Goal: Task Accomplishment & Management: Complete application form

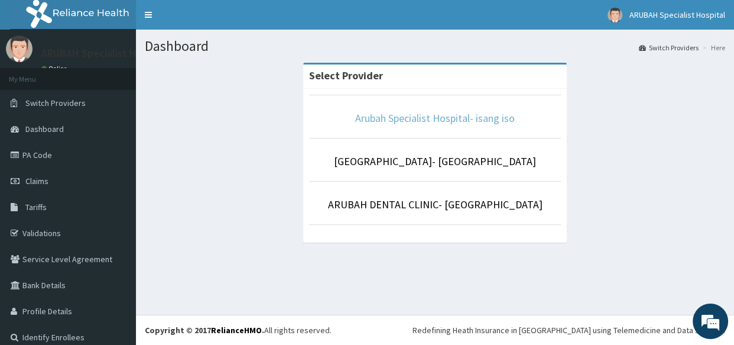
drag, startPoint x: 378, startPoint y: 109, endPoint x: 379, endPoint y: 118, distance: 8.3
click at [379, 118] on li "Arubah Specialist Hospital- isang iso" at bounding box center [435, 117] width 252 height 44
click at [379, 118] on link "Arubah Specialist Hospital- isang iso" at bounding box center [435, 118] width 160 height 14
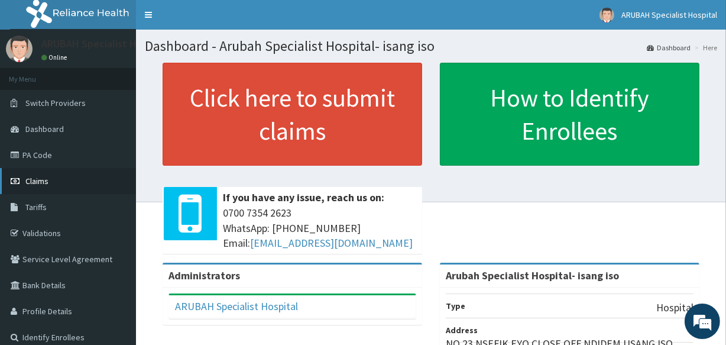
click at [46, 185] on span "Claims" at bounding box center [36, 181] width 23 height 11
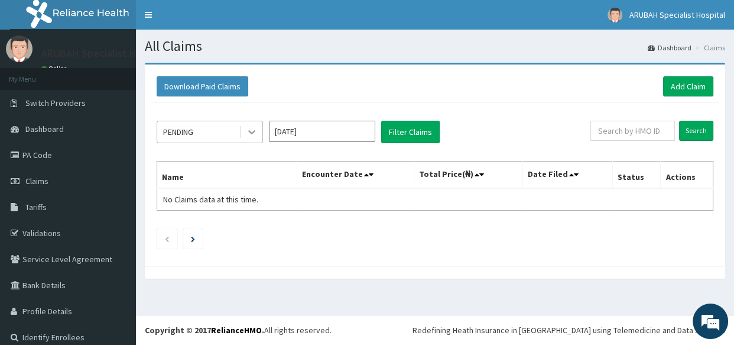
click at [248, 134] on icon at bounding box center [252, 132] width 12 height 12
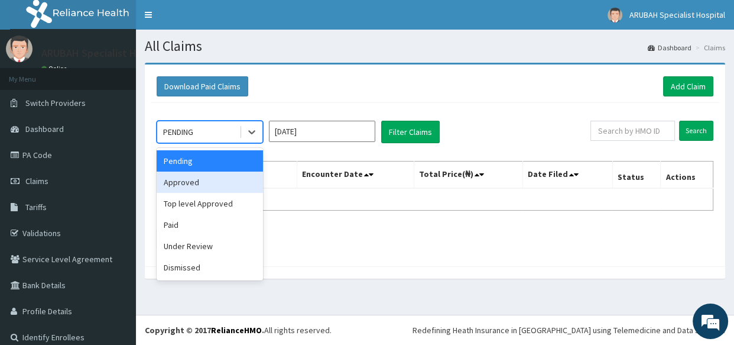
click at [238, 181] on div "Approved" at bounding box center [210, 181] width 106 height 21
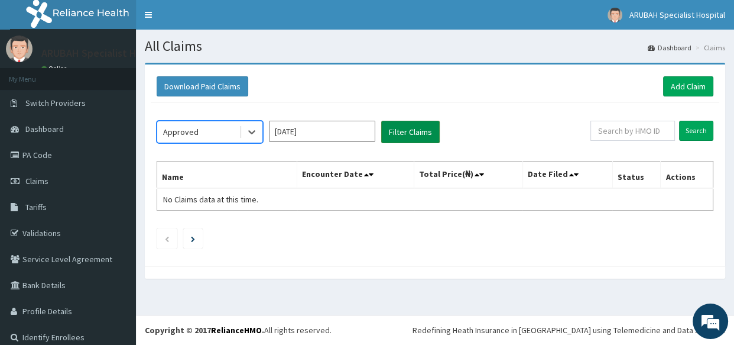
click at [395, 135] on button "Filter Claims" at bounding box center [410, 132] width 59 height 22
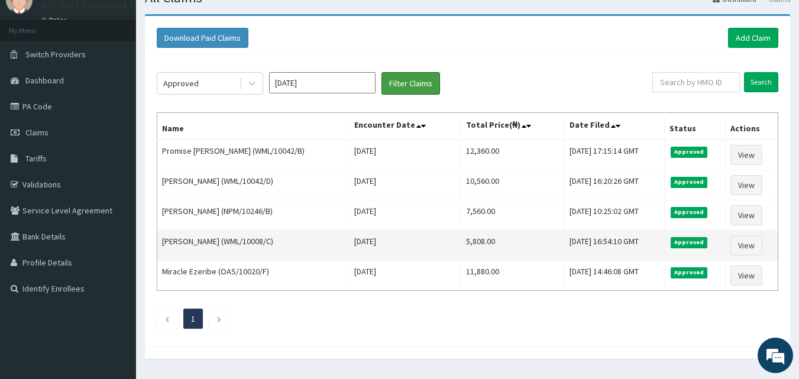
scroll to position [51, 0]
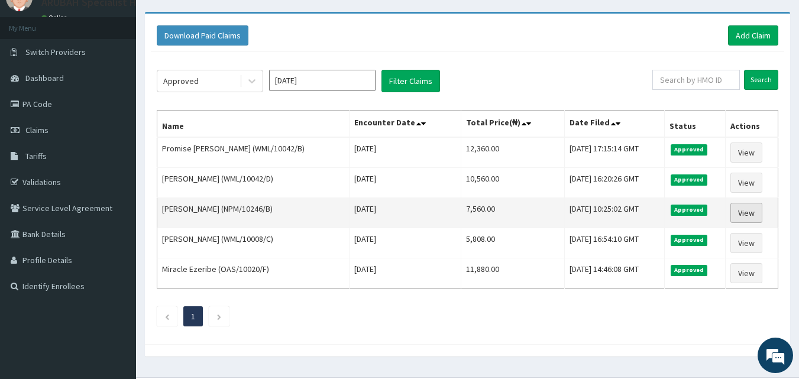
click at [734, 210] on link "View" at bounding box center [746, 213] width 32 height 20
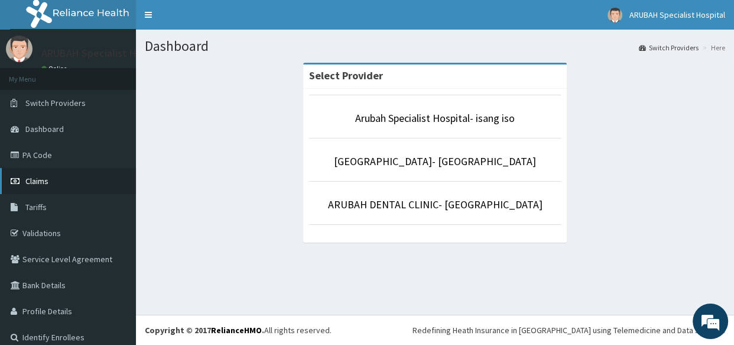
click at [50, 181] on link "Claims" at bounding box center [68, 181] width 136 height 26
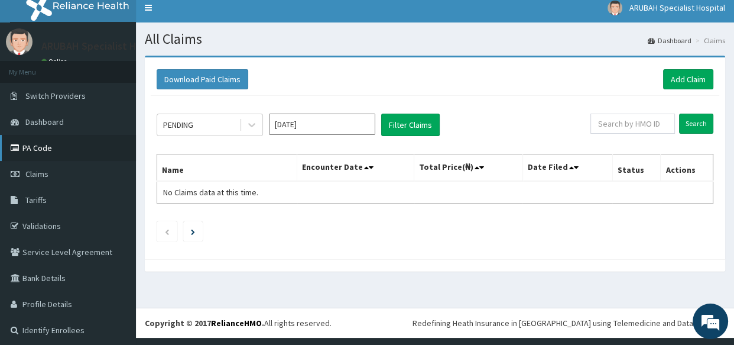
click at [50, 158] on link "PA Code" at bounding box center [68, 148] width 136 height 26
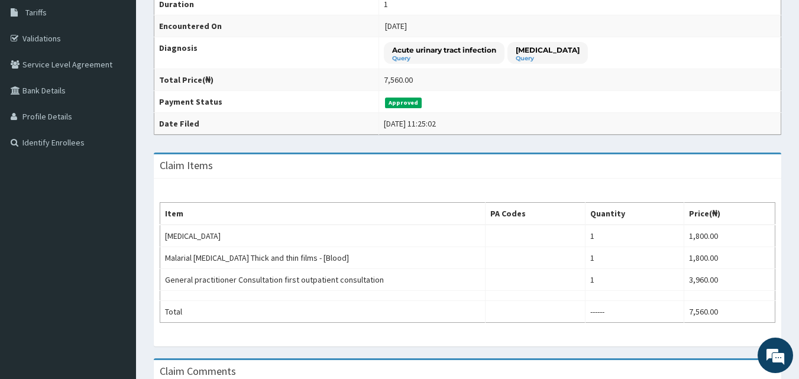
drag, startPoint x: 798, startPoint y: 232, endPoint x: 798, endPoint y: 241, distance: 8.9
click at [798, 241] on div "Provider - Arubah Specialist Hospital- isang iso HMO ID NPM/10246/B (IHUOMA CHU…" at bounding box center [467, 182] width 663 height 628
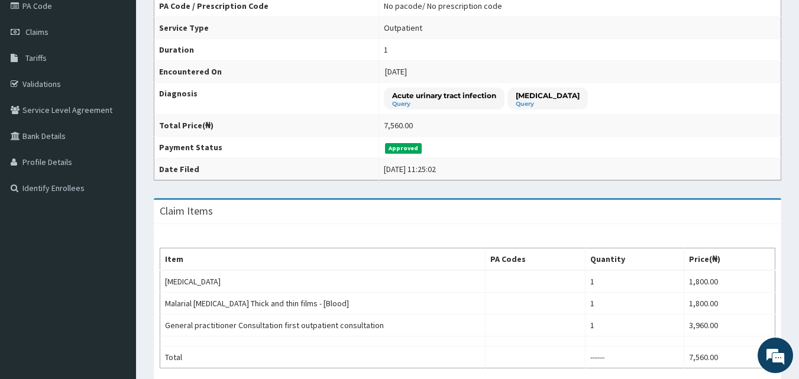
scroll to position [147, 0]
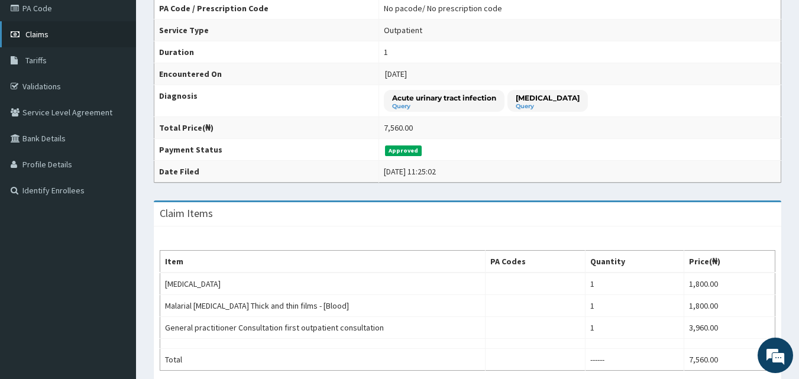
click at [38, 36] on span "Claims" at bounding box center [36, 34] width 23 height 11
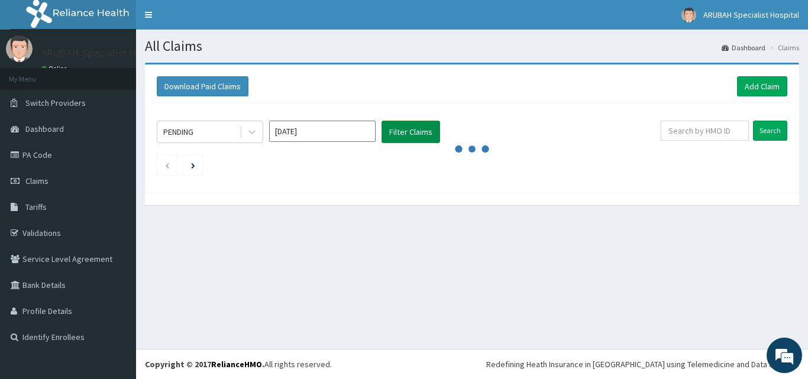
click at [388, 132] on button "Filter Claims" at bounding box center [410, 132] width 59 height 22
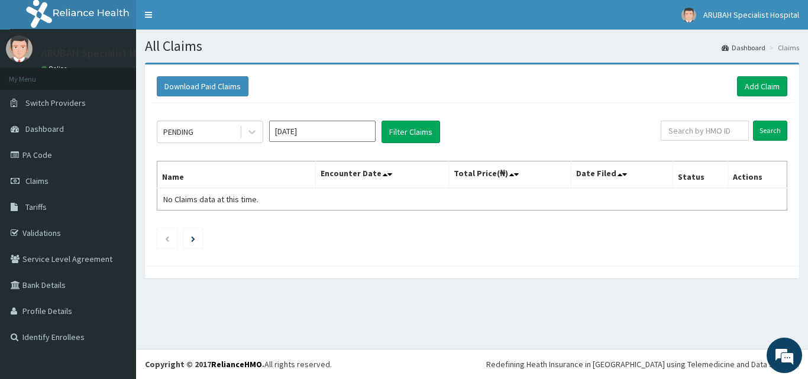
click at [473, 112] on div "PENDING Aug 2025 Filter Claims Search Name Encounter Date Total Price(₦) Date F…" at bounding box center [472, 181] width 642 height 157
click at [765, 93] on link "Add Claim" at bounding box center [762, 86] width 50 height 20
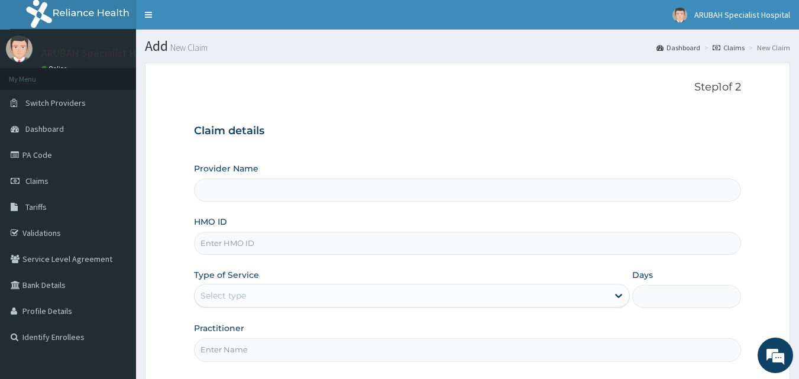
type input "Arubah Specialist Hospital- isang iso"
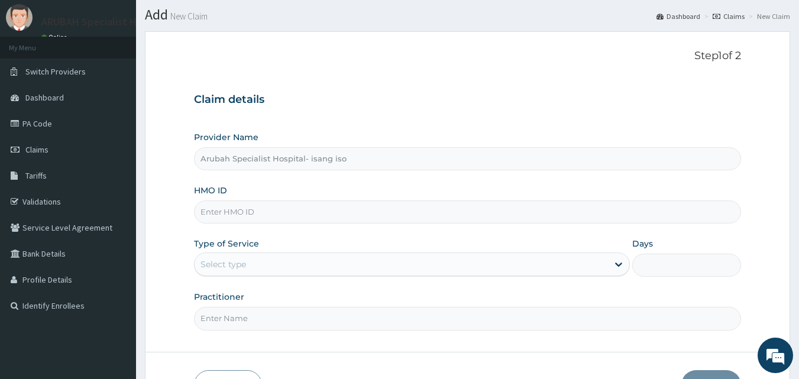
scroll to position [48, 0]
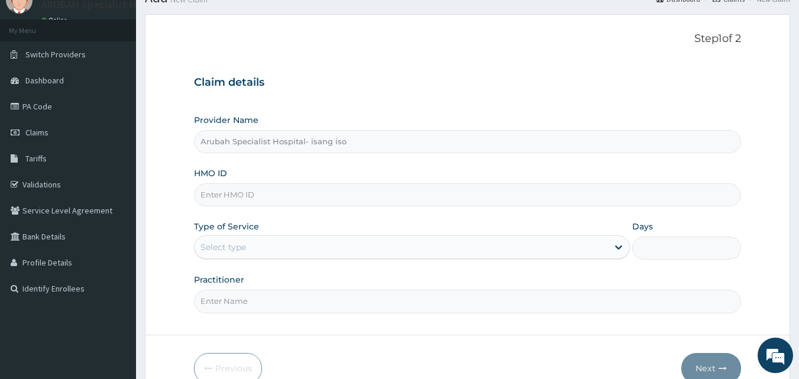
click at [274, 201] on input "HMO ID" at bounding box center [467, 194] width 547 height 23
paste input "NPM/10246/B"
type input "NPM/10246/B"
click at [229, 249] on div "Select type" at bounding box center [223, 247] width 46 height 12
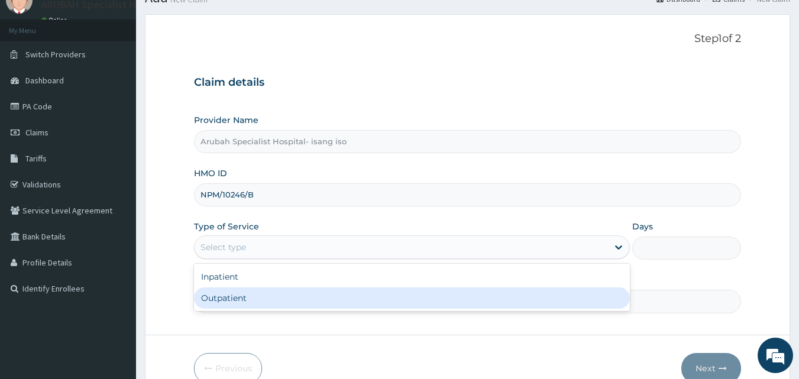
click at [233, 303] on div "Outpatient" at bounding box center [412, 297] width 436 height 21
type input "1"
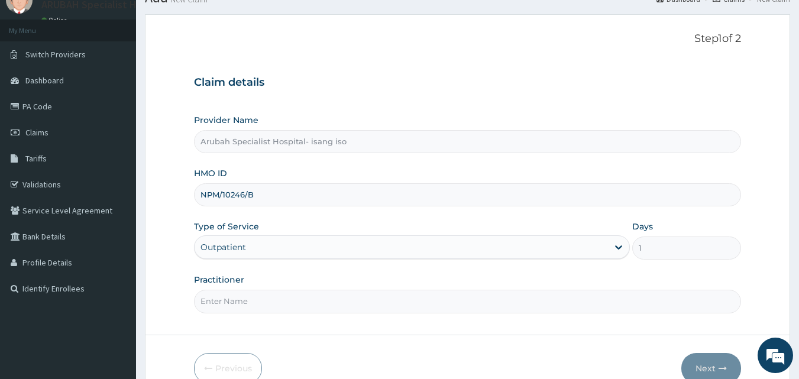
click at [266, 300] on input "Practitioner" at bounding box center [467, 301] width 547 height 23
type input "[PERSON_NAME]"
click at [718, 370] on icon "button" at bounding box center [722, 368] width 8 height 8
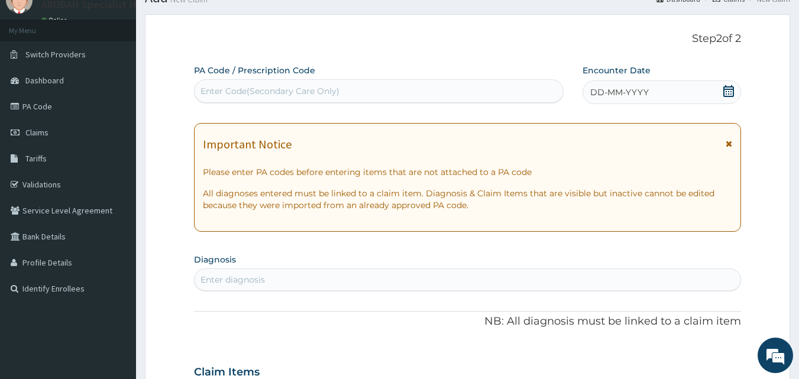
click at [273, 95] on div "Enter Code(Secondary Care Only)" at bounding box center [269, 91] width 139 height 12
paste input "84E44E"
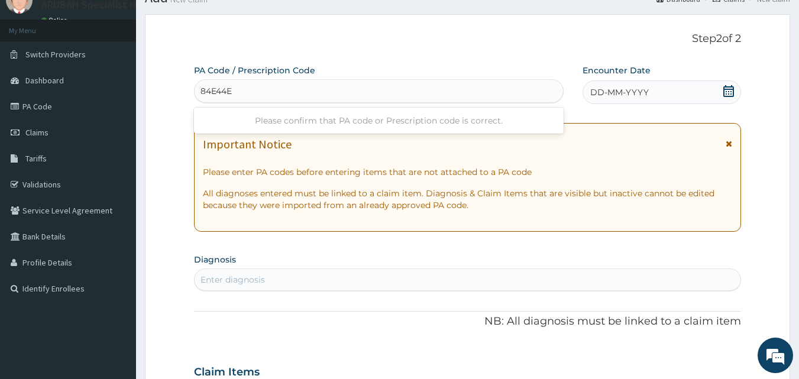
type input "84E44E"
click at [347, 35] on p "Step 2 of 2" at bounding box center [467, 39] width 547 height 13
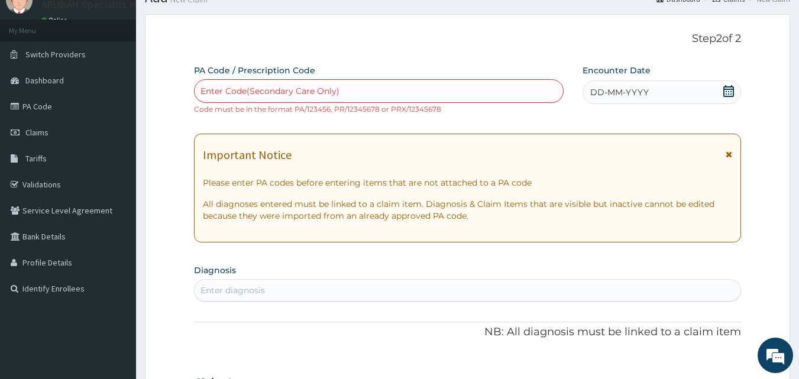
click at [282, 91] on div "Enter Code(Secondary Care Only)" at bounding box center [269, 91] width 139 height 12
paste input "PA/84E44E"
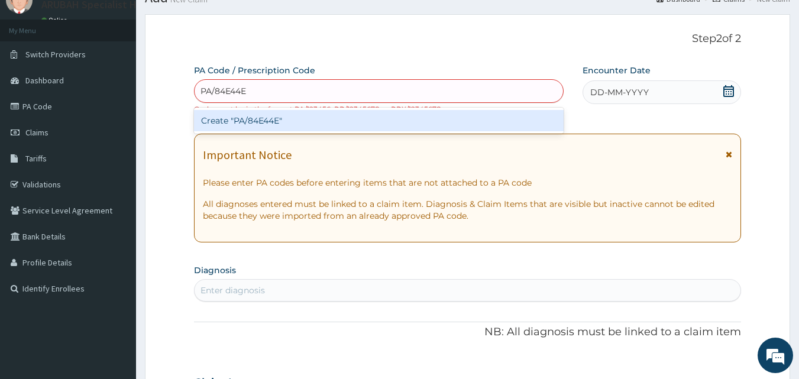
type input "PA/84E44E"
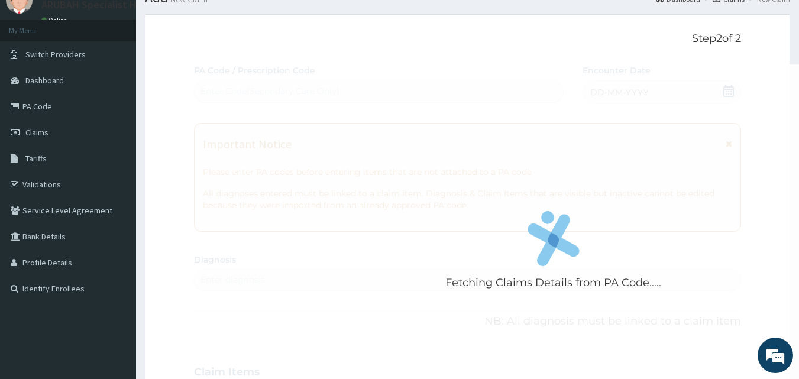
click at [280, 45] on p "Step 2 of 2" at bounding box center [467, 39] width 547 height 13
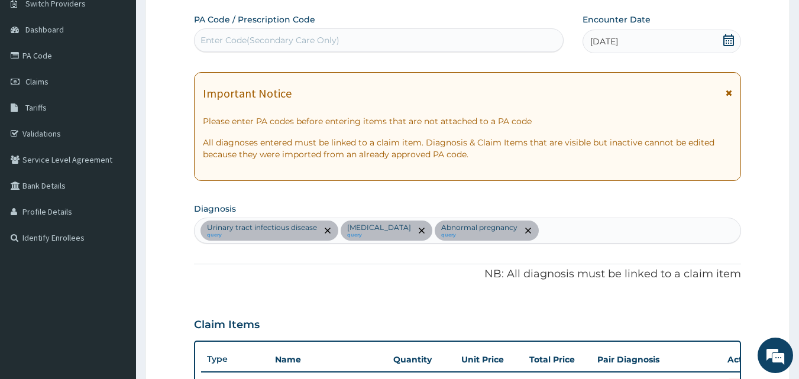
scroll to position [81, 0]
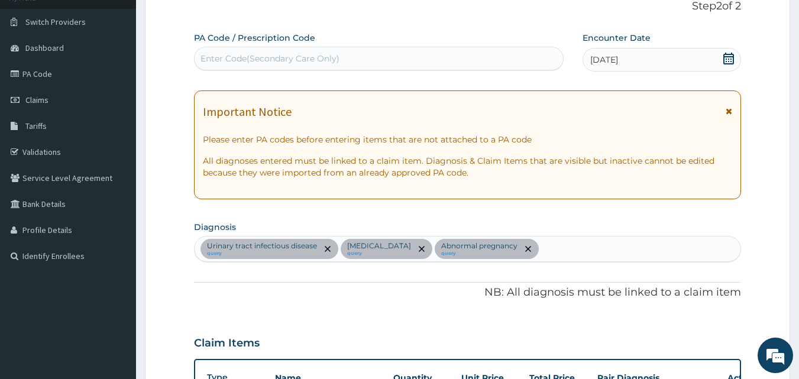
click at [310, 61] on div "Enter Code(Secondary Care Only)" at bounding box center [269, 59] width 139 height 12
paste input "PA/5D777D"
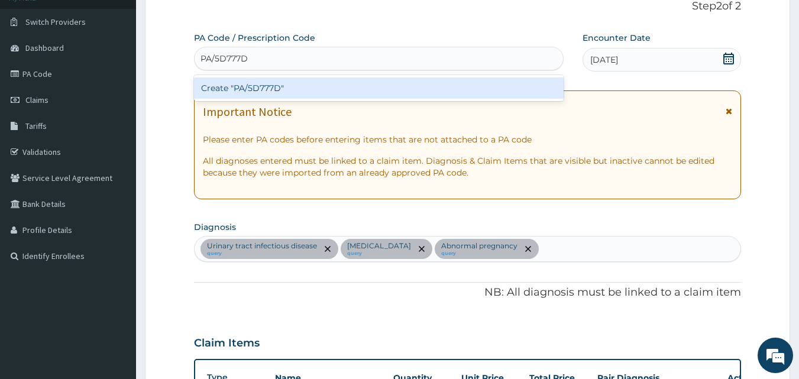
type input "PA/5D777D"
click at [307, 21] on div "Step 2 of 2 PA Code / Prescription Code option Create "PA/5D777D" focused, 1 of…" at bounding box center [467, 342] width 547 height 685
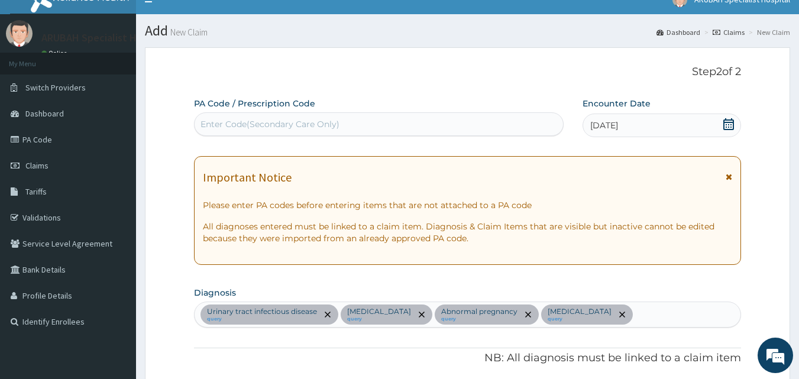
scroll to position [1, 0]
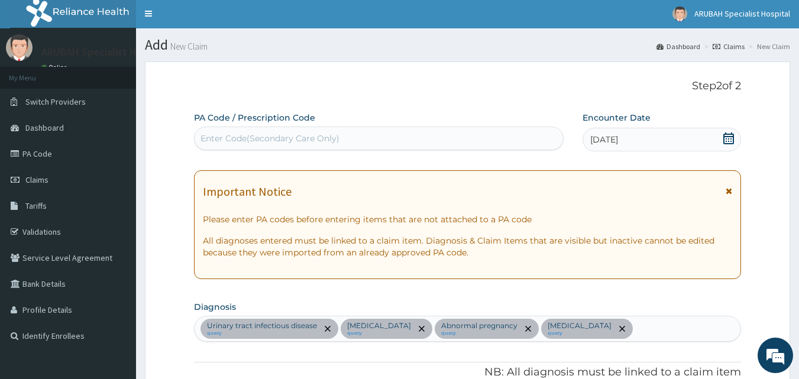
click at [317, 137] on div "Enter Code(Secondary Care Only)" at bounding box center [269, 138] width 139 height 12
paste input "PA/84E44E"
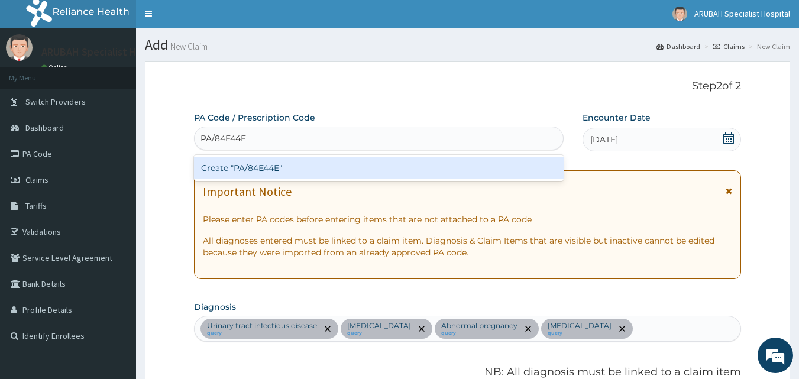
type input "PA/84E44E"
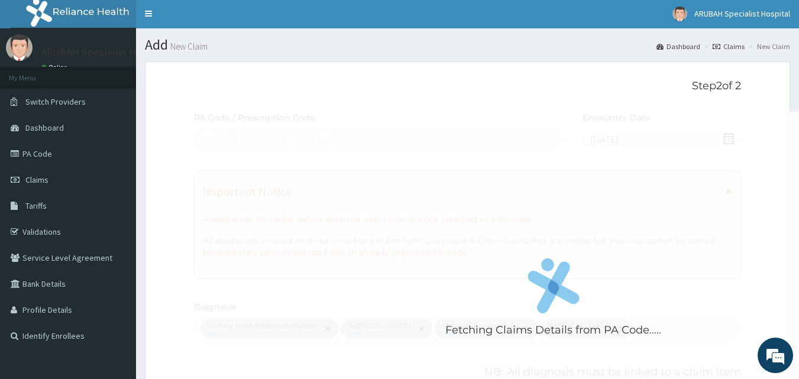
click at [286, 90] on p "Step 2 of 2" at bounding box center [467, 86] width 547 height 13
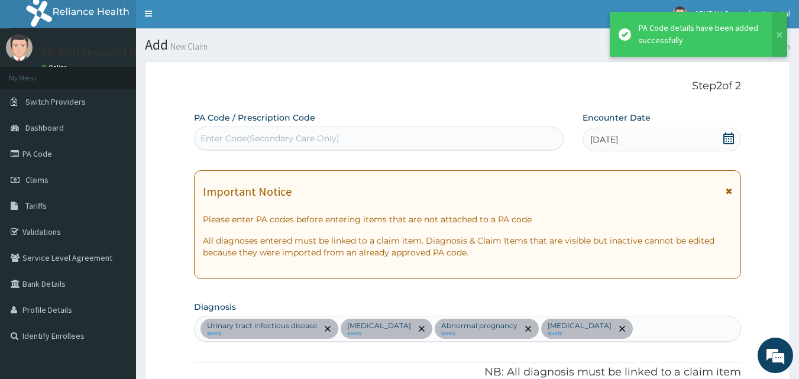
scroll to position [438, 0]
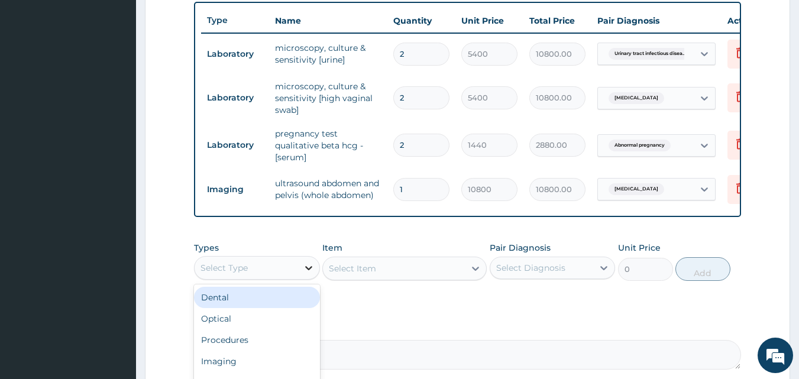
click at [300, 273] on div at bounding box center [308, 267] width 21 height 21
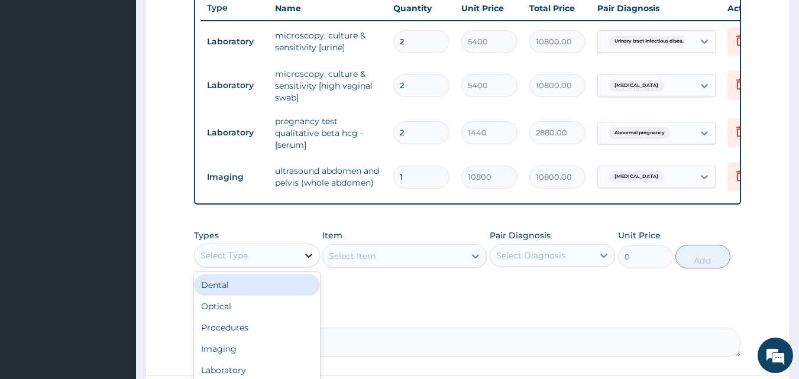
scroll to position [450, 0]
type input "DRU"
click at [247, 296] on div "Drugs" at bounding box center [257, 285] width 126 height 21
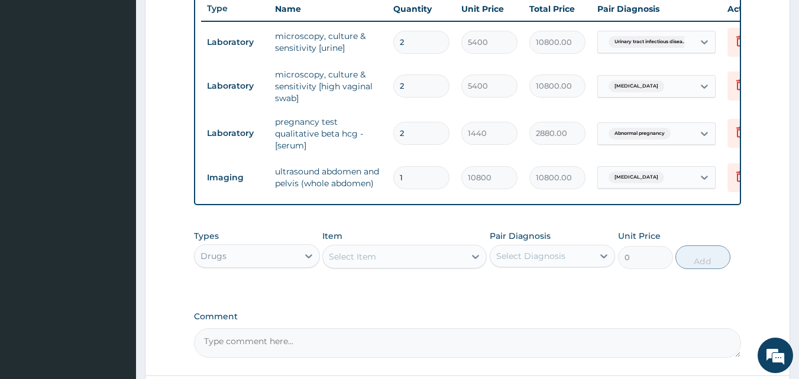
click at [359, 262] on div "Select Item" at bounding box center [352, 257] width 47 height 12
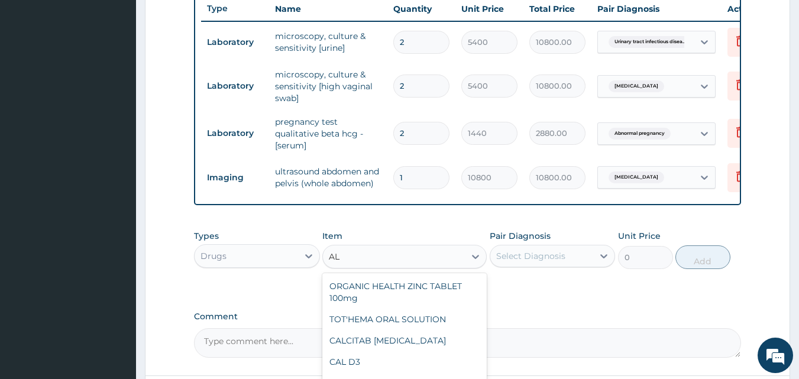
type input "L"
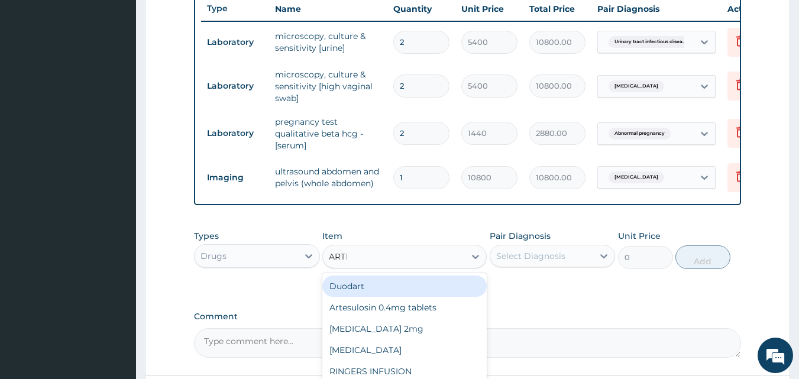
type input "ARTEE"
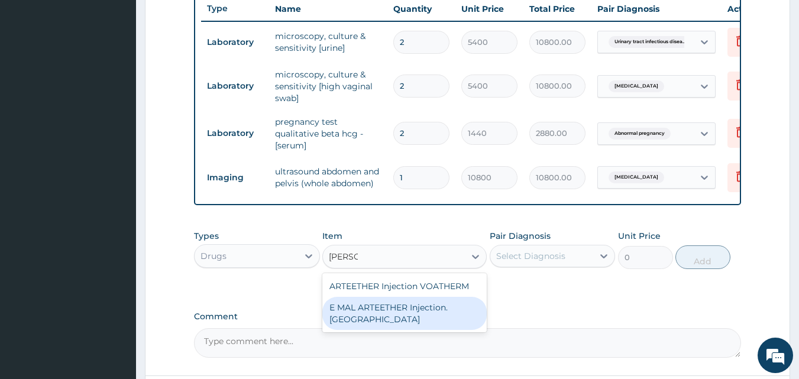
click at [389, 319] on div "E MAL ARTEETHER Injection. FIDSON" at bounding box center [404, 313] width 164 height 33
type input "1980"
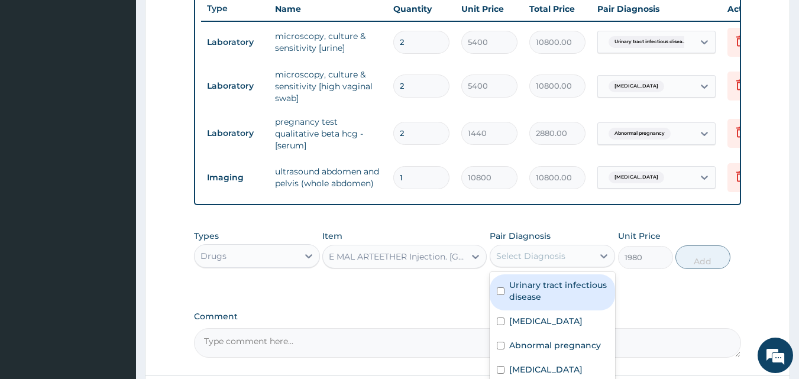
click at [517, 262] on div "Select Diagnosis" at bounding box center [530, 256] width 69 height 12
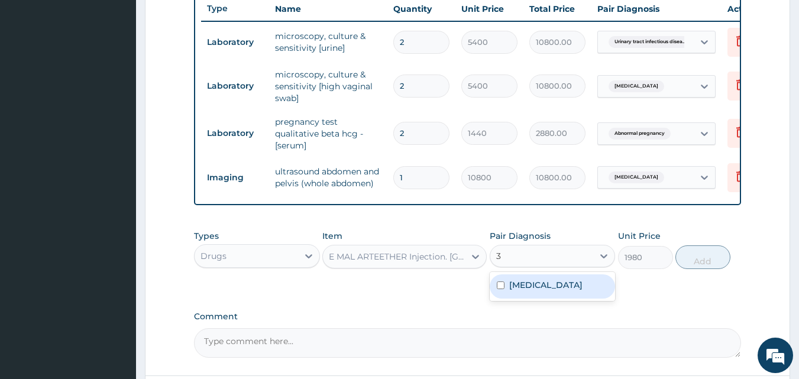
type input "3"
click at [458, 314] on div "PA Code / Prescription Code Enter Code(Secondary Care Only) Encounter Date 11-0…" at bounding box center [467, 10] width 547 height 695
click at [522, 262] on div "Select Diagnosis" at bounding box center [530, 256] width 69 height 12
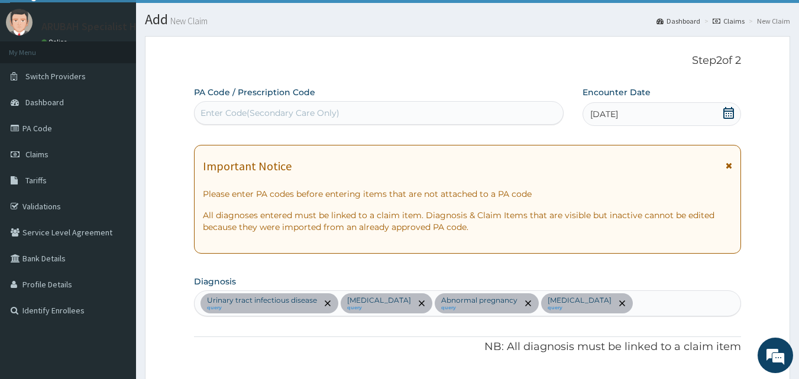
scroll to position [0, 0]
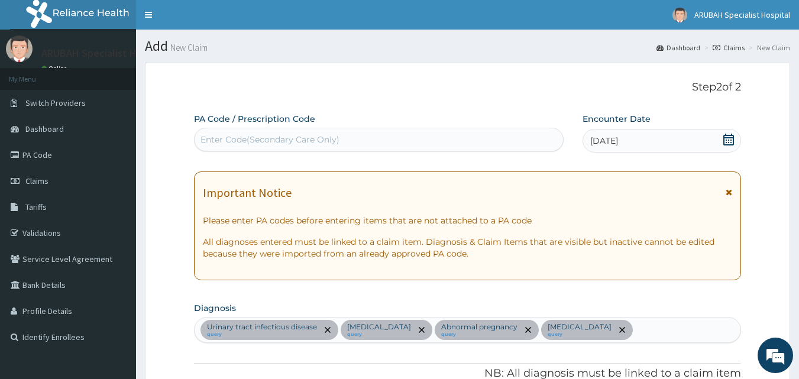
click at [625, 336] on div "Urinary tract infectious disease query Candidiasis query Abnormal pregnancy que…" at bounding box center [468, 329] width 546 height 25
type input "MALA"
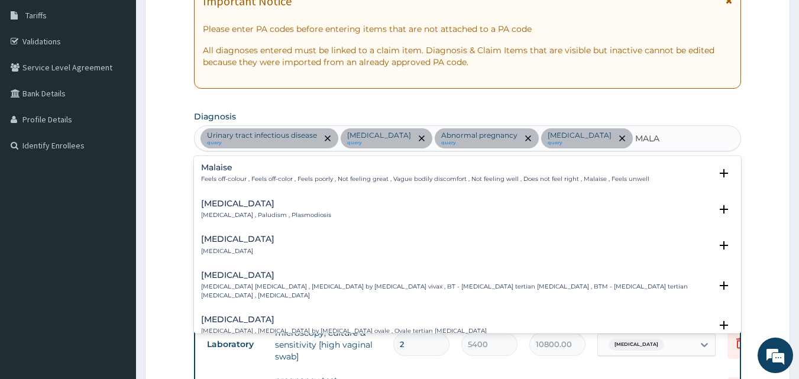
scroll to position [196, 0]
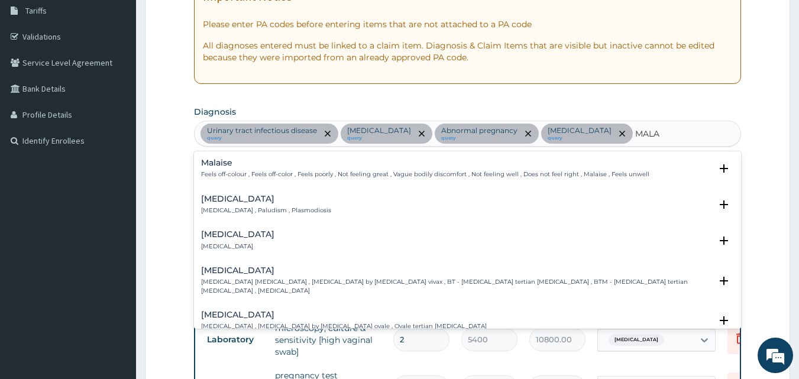
click at [264, 212] on p "Malaria , Paludism , Plasmodiosis" at bounding box center [266, 210] width 130 height 8
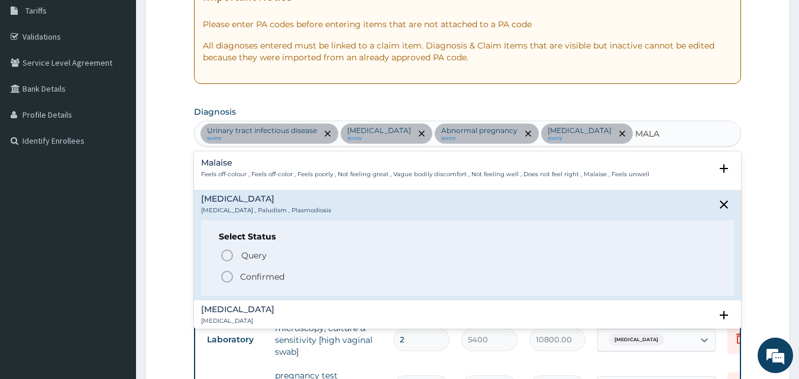
click at [226, 278] on icon "status option filled" at bounding box center [227, 277] width 14 height 14
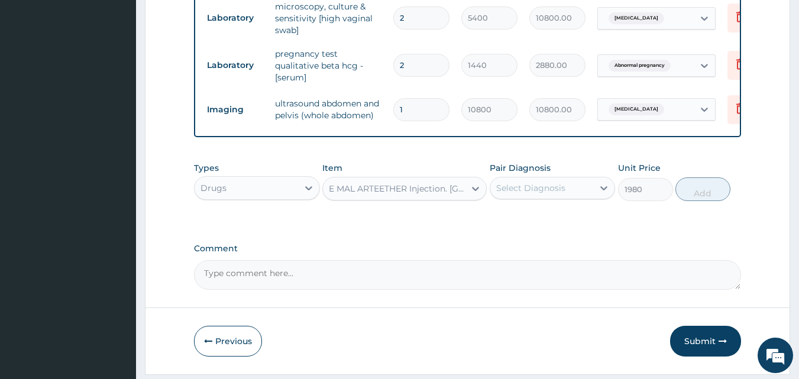
scroll to position [521, 0]
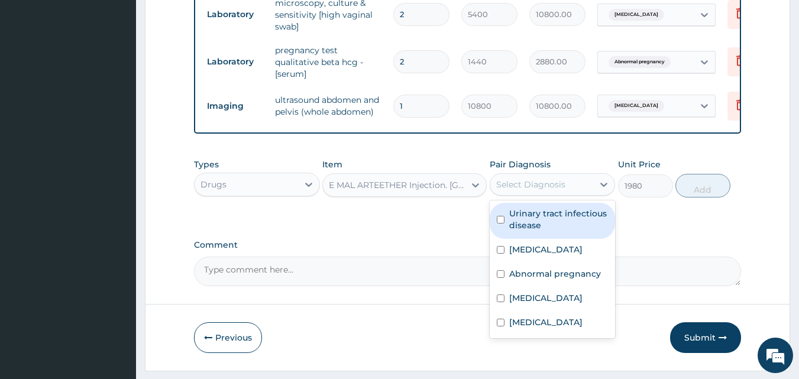
click at [575, 194] on div "Select Diagnosis" at bounding box center [541, 184] width 103 height 19
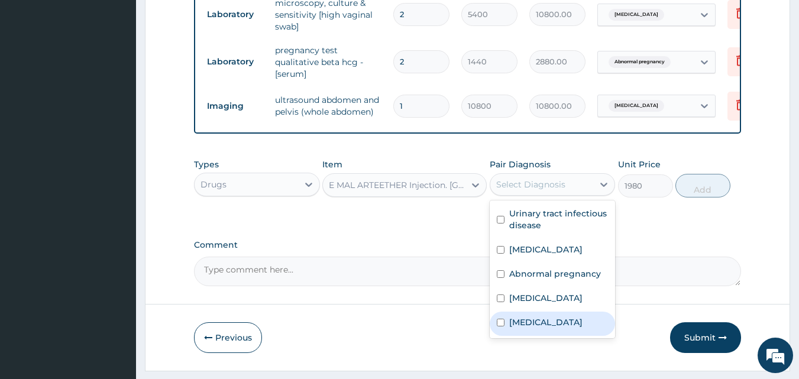
click at [513, 328] on label "Malaria" at bounding box center [545, 322] width 73 height 12
checkbox input "true"
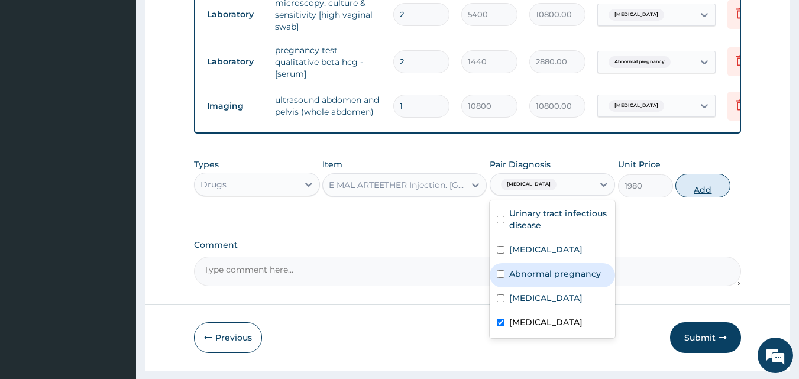
click at [715, 197] on button "Add" at bounding box center [702, 186] width 55 height 24
type input "0"
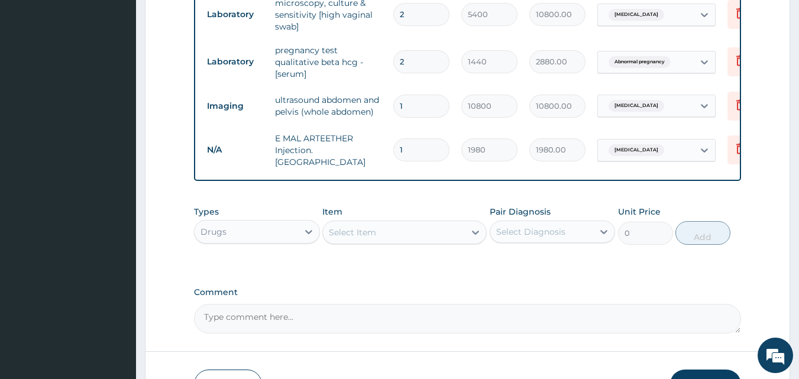
click at [442, 157] on input "1" at bounding box center [421, 149] width 56 height 23
click at [431, 151] on input "1" at bounding box center [421, 149] width 56 height 23
click at [430, 151] on input "1" at bounding box center [421, 149] width 56 height 23
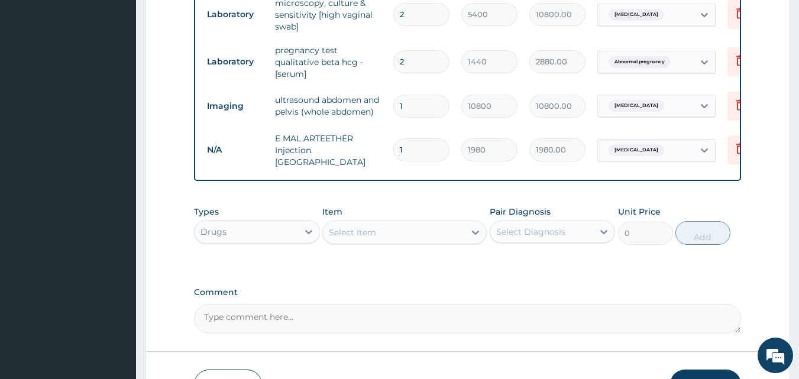
type input "0.00"
type input "3"
type input "5940.00"
type input "3"
click at [358, 237] on div "Select Item" at bounding box center [352, 232] width 47 height 12
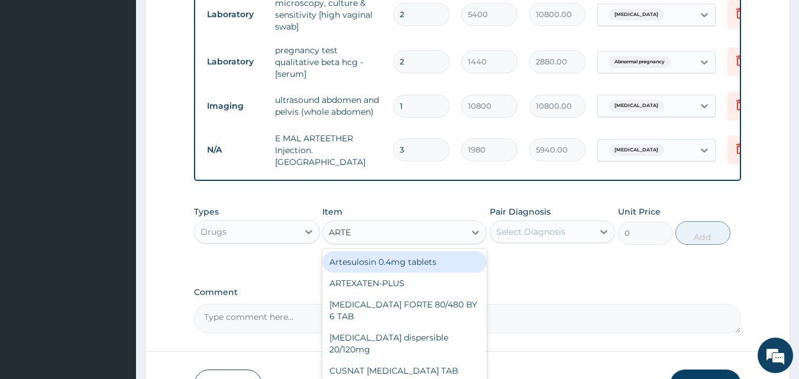
type input "ARTEM"
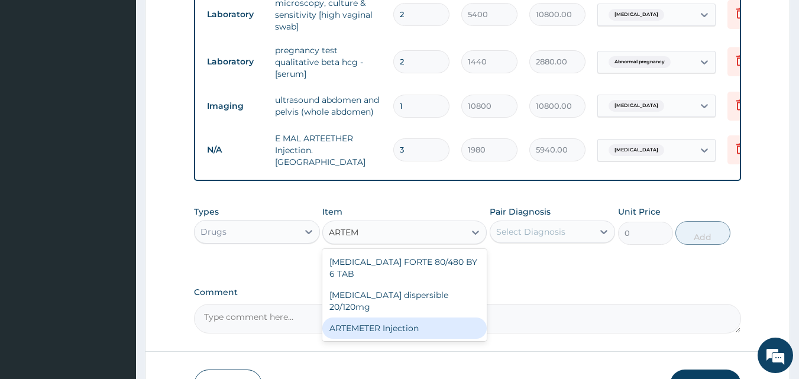
click at [374, 317] on div "ARTEMETER Injection" at bounding box center [404, 327] width 164 height 21
type input "1056"
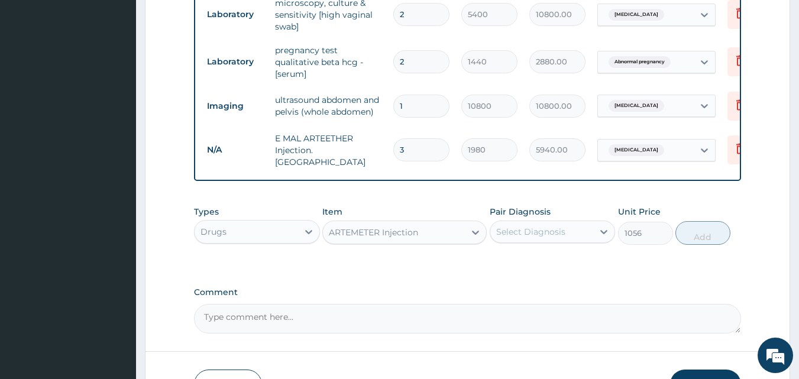
click at [400, 234] on div "ARTEMETER Injection" at bounding box center [373, 232] width 89 height 12
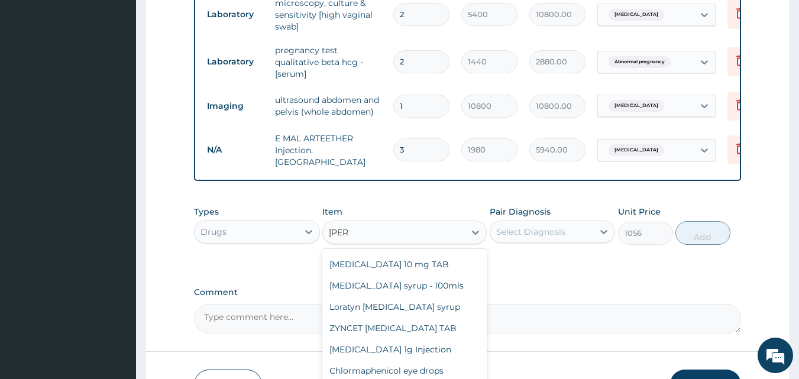
scroll to position [0, 0]
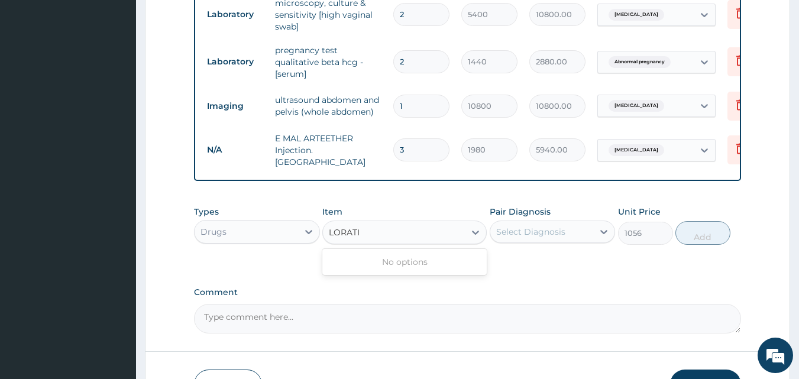
type input "LORAT"
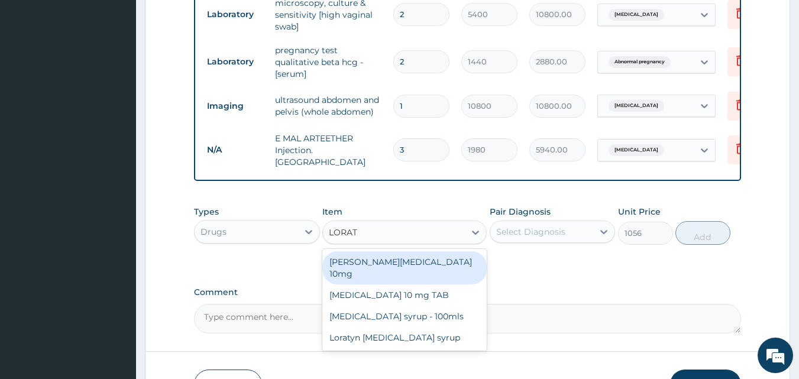
click at [402, 270] on div "Loratyn Loratadine 10mg" at bounding box center [404, 267] width 164 height 33
type input "99"
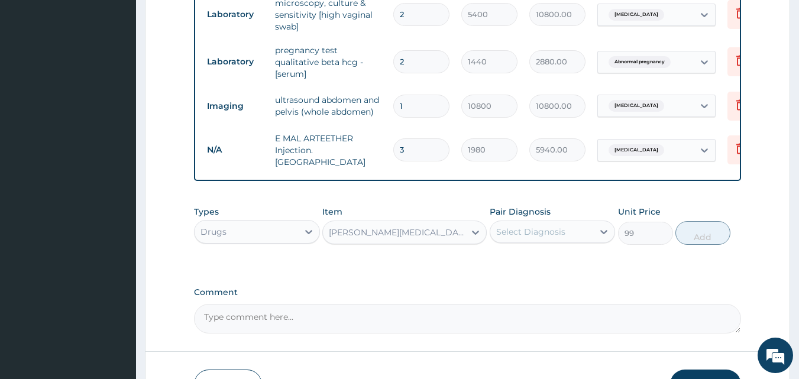
click at [559, 238] on div "Select Diagnosis" at bounding box center [530, 232] width 69 height 12
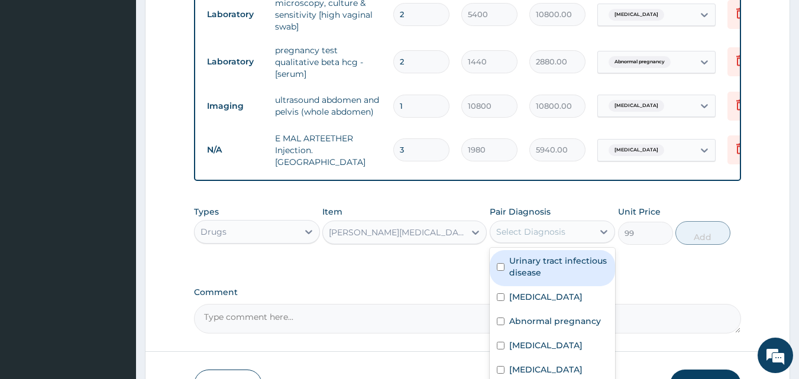
click at [517, 267] on label "Urinary tract infectious disease" at bounding box center [558, 267] width 99 height 24
checkbox input "true"
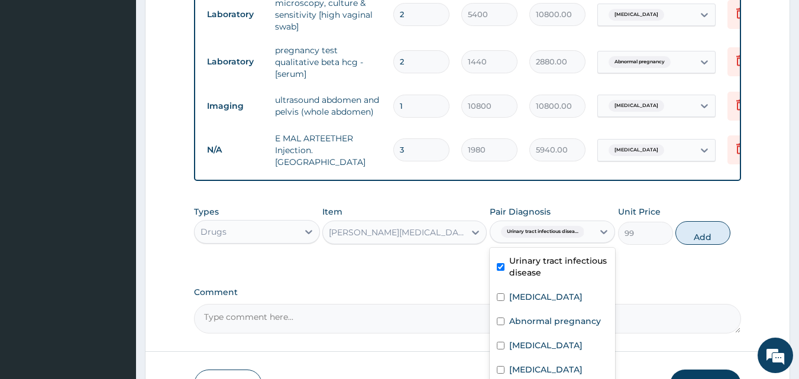
click at [427, 236] on div "Loratyn Loratadine 10mg" at bounding box center [397, 232] width 137 height 12
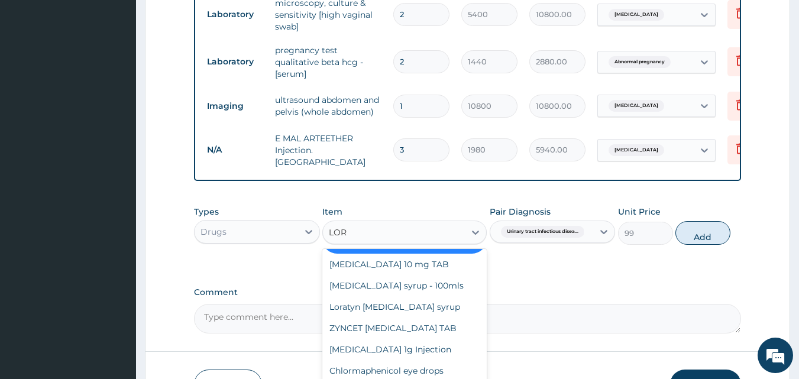
scroll to position [208, 0]
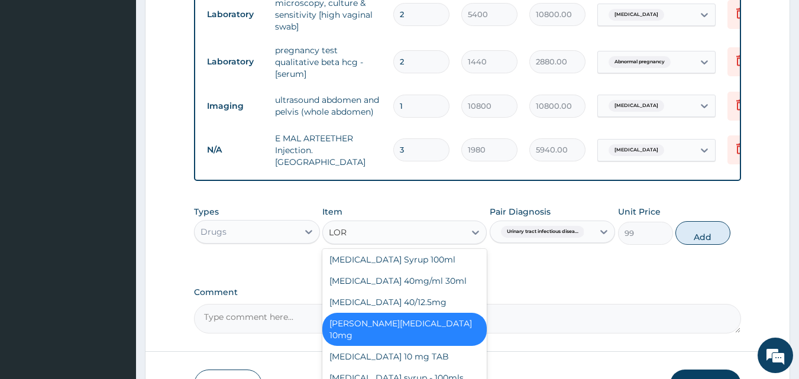
type input "LORA"
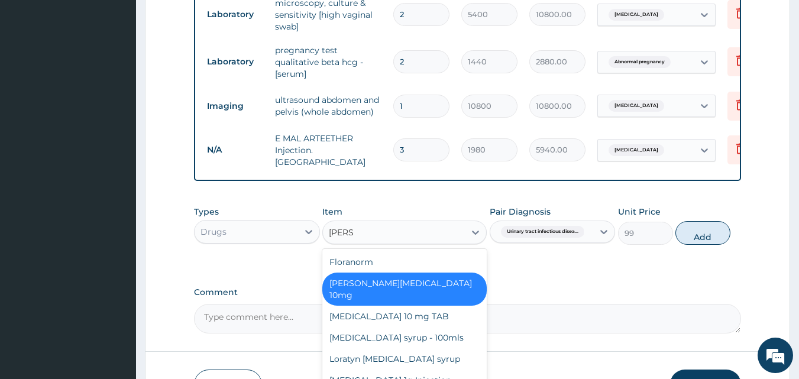
scroll to position [0, 0]
click at [404, 307] on div "LORATADINE 10 mg TAB" at bounding box center [404, 316] width 164 height 21
type input "66"
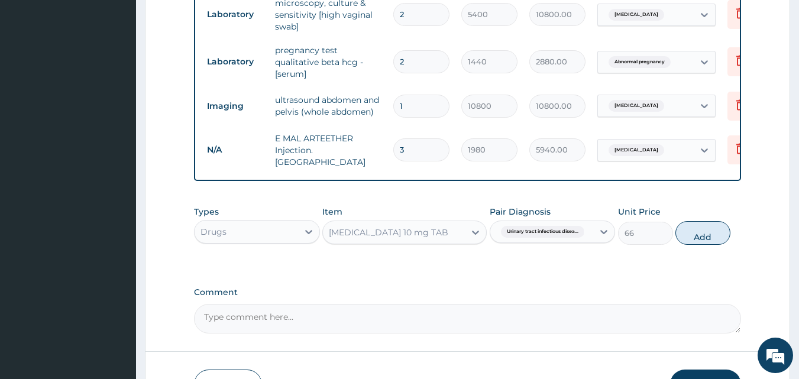
click at [448, 231] on div "LORATADINE 10 mg TAB" at bounding box center [394, 232] width 142 height 19
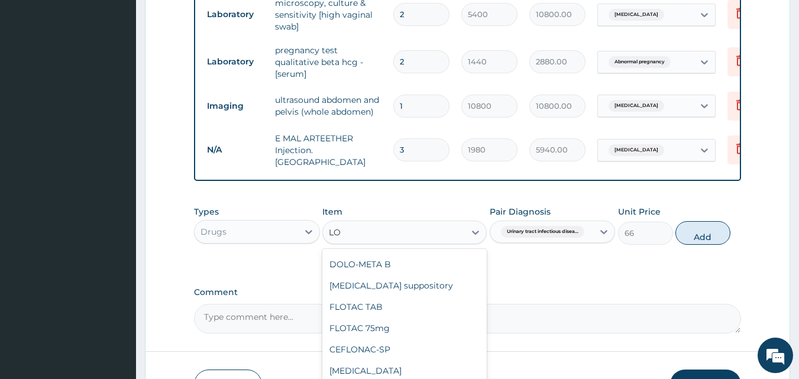
scroll to position [1171, 0]
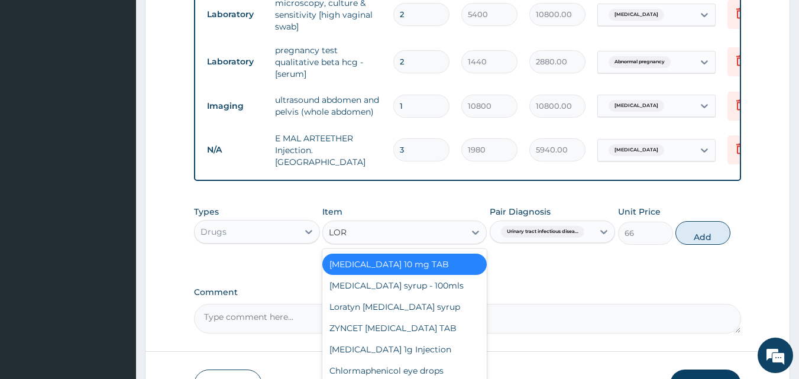
type input "LORA"
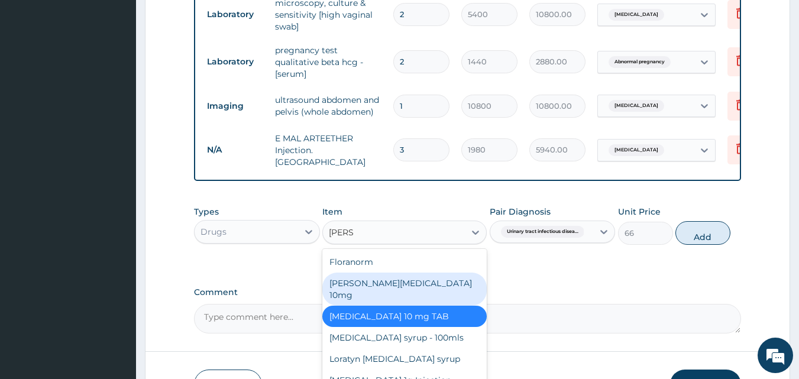
click at [413, 281] on div "Loratyn Loratadine 10mg" at bounding box center [404, 289] width 164 height 33
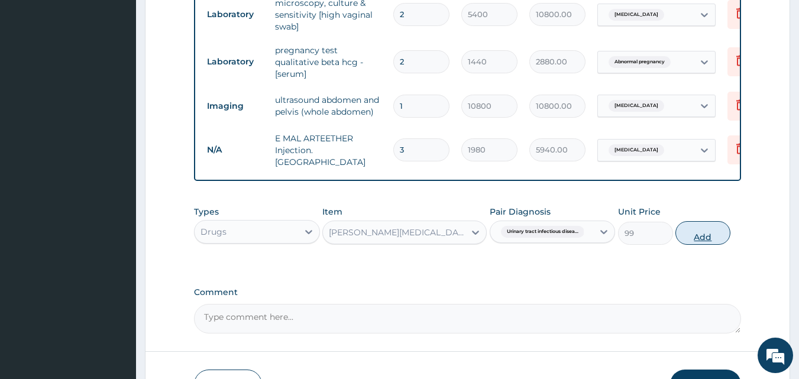
click at [711, 240] on button "Add" at bounding box center [702, 233] width 55 height 24
type input "0"
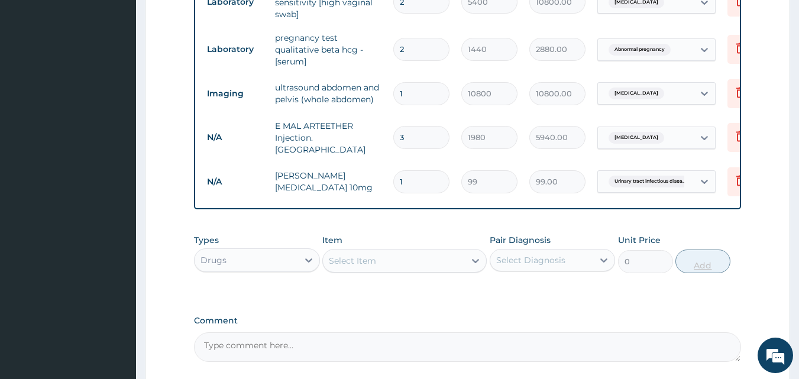
scroll to position [533, 0]
click at [537, 267] on div "Select Diagnosis" at bounding box center [530, 261] width 69 height 12
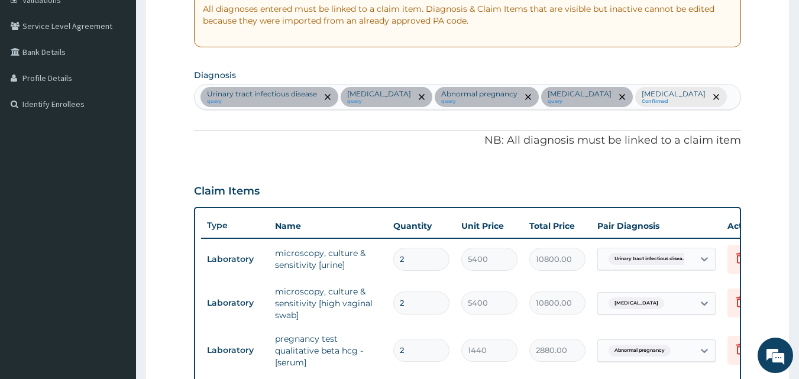
scroll to position [231, 0]
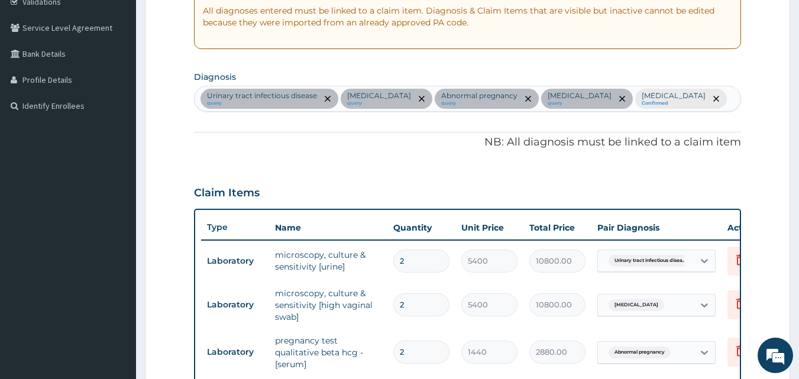
click at [679, 103] on div "Urinary tract infectious disease query Candidiasis query Abnormal pregnancy que…" at bounding box center [468, 98] width 546 height 25
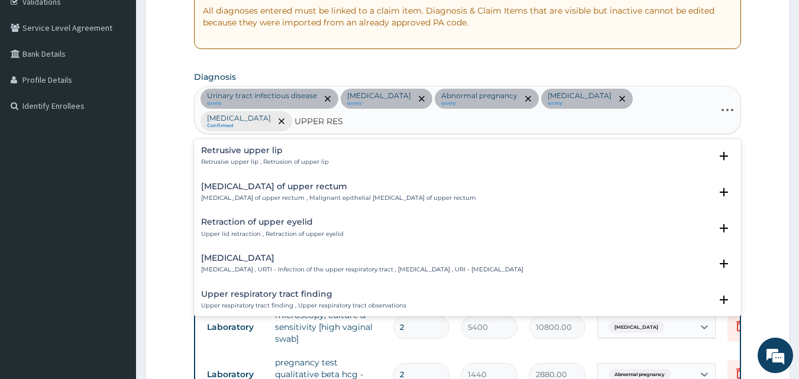
type input "UPPER RESP"
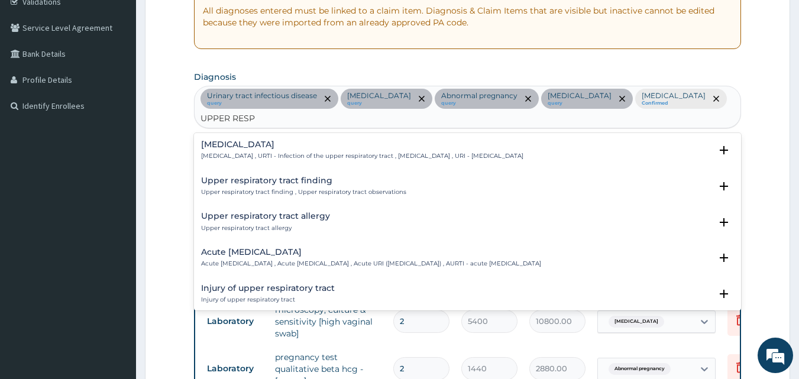
click at [361, 140] on div "Upper respiratory infection Upper respiratory infection , URTI - Infection of t…" at bounding box center [362, 150] width 322 height 21
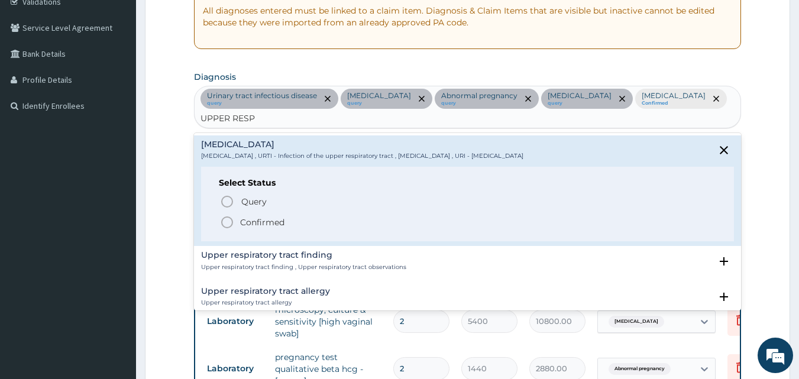
click at [228, 215] on icon "status option filled" at bounding box center [227, 222] width 14 height 14
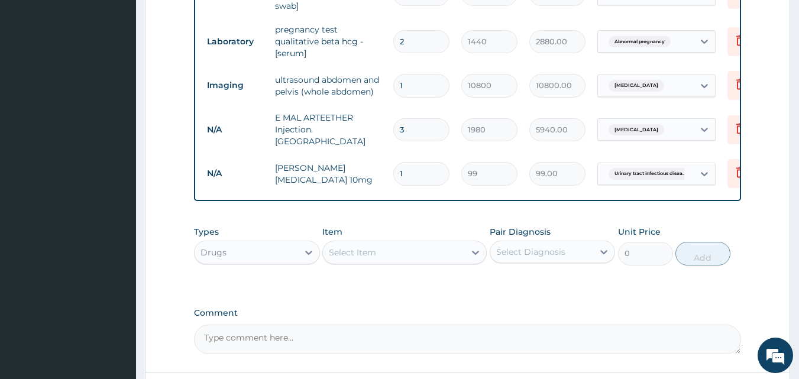
scroll to position [576, 0]
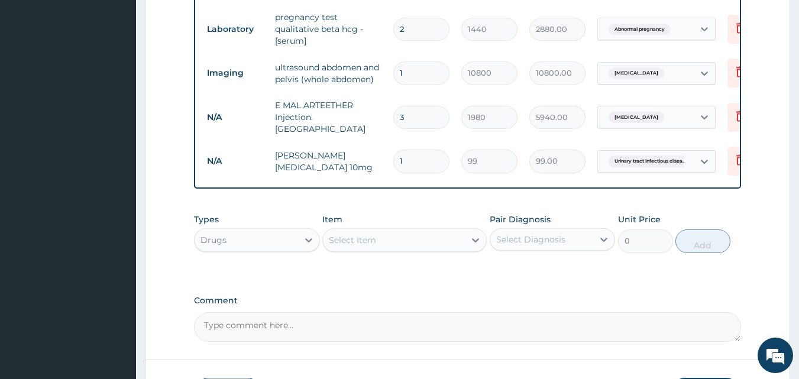
click at [372, 236] on div "Select Item" at bounding box center [394, 240] width 142 height 19
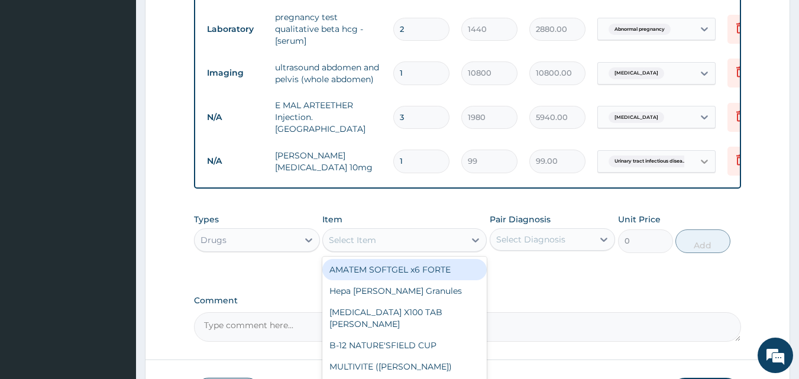
click at [704, 155] on icon at bounding box center [704, 161] width 12 height 12
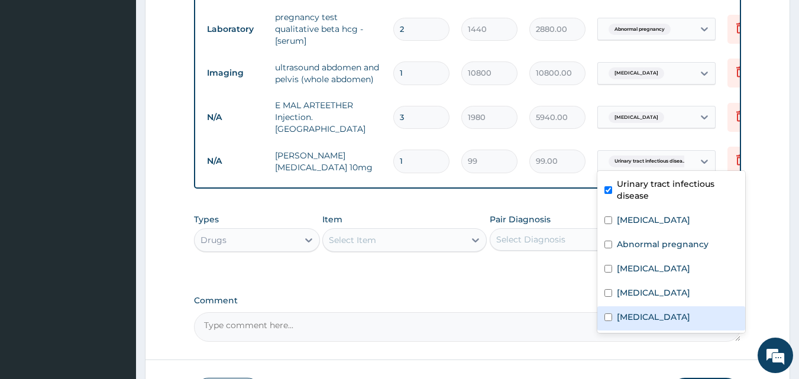
click at [612, 310] on div "Upper respiratory infection" at bounding box center [671, 318] width 148 height 24
checkbox input "true"
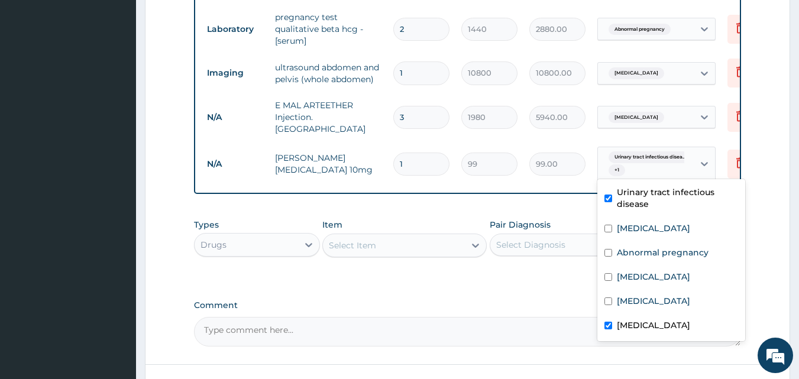
click at [609, 196] on input "checkbox" at bounding box center [608, 199] width 8 height 8
checkbox input "false"
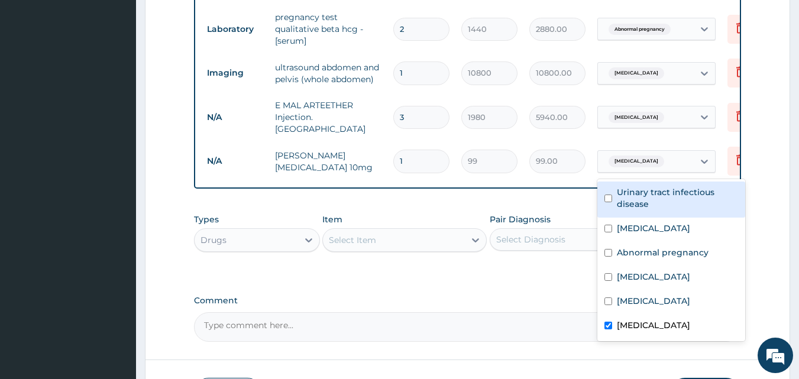
click at [396, 243] on div "Select Item" at bounding box center [394, 240] width 142 height 19
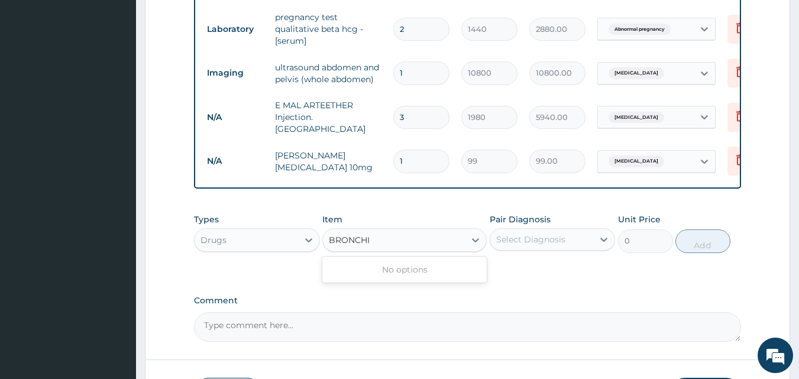
type input "BRONCH"
click at [377, 269] on div "BRONCHOLTYE" at bounding box center [404, 269] width 164 height 21
type input "1980"
click at [525, 249] on div "Select Diagnosis" at bounding box center [541, 239] width 103 height 19
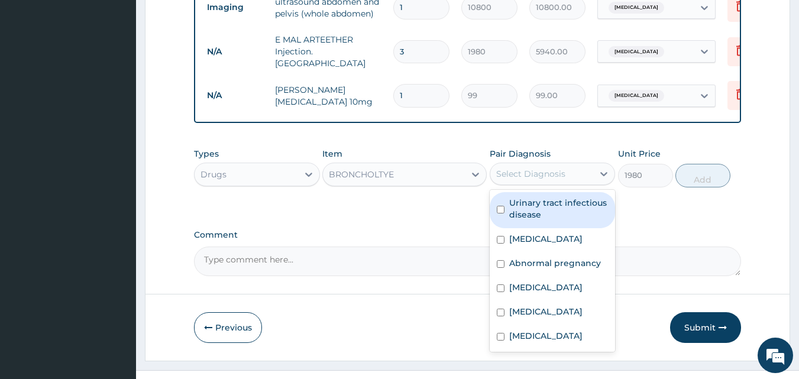
scroll to position [666, 0]
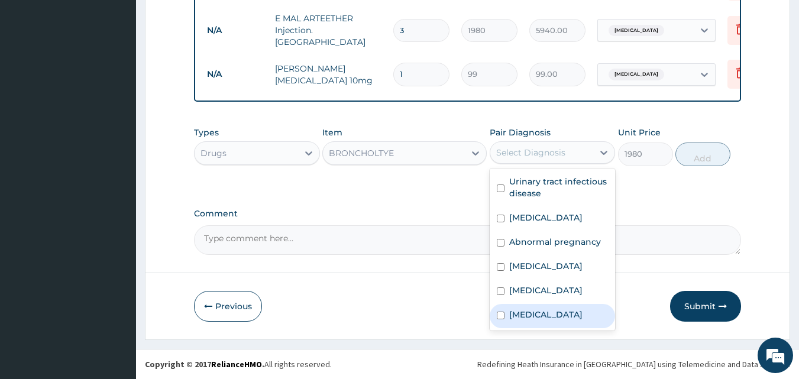
click at [538, 317] on label "Upper respiratory infection" at bounding box center [545, 315] width 73 height 12
checkbox input "true"
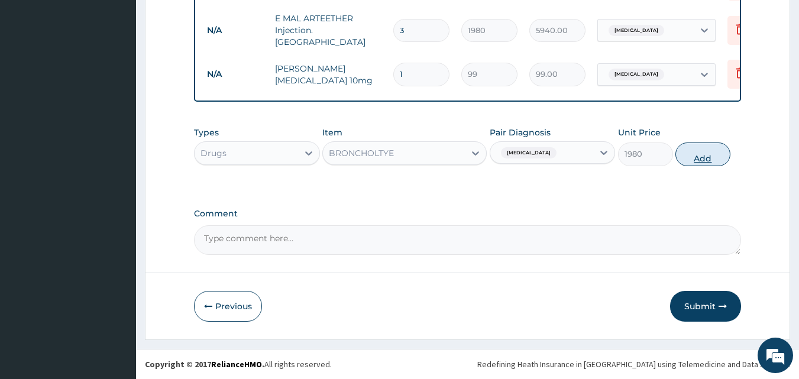
click at [698, 154] on button "Add" at bounding box center [702, 154] width 55 height 24
type input "0"
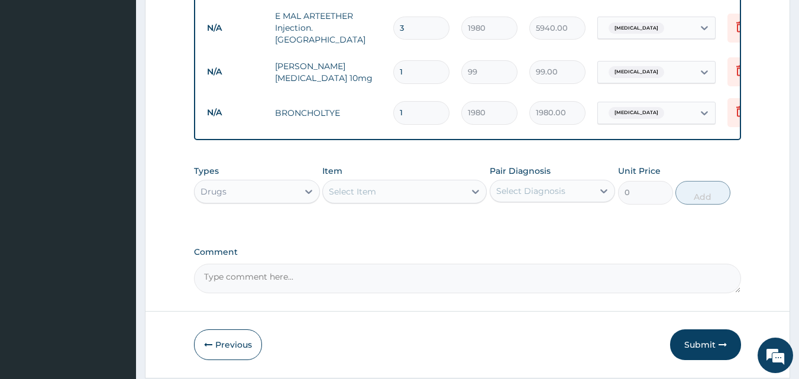
click at [362, 194] on div "Select Item" at bounding box center [352, 192] width 47 height 12
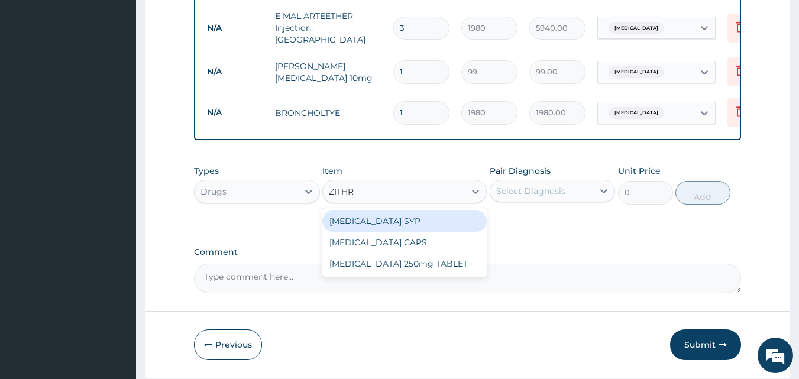
type input "ZITHRO"
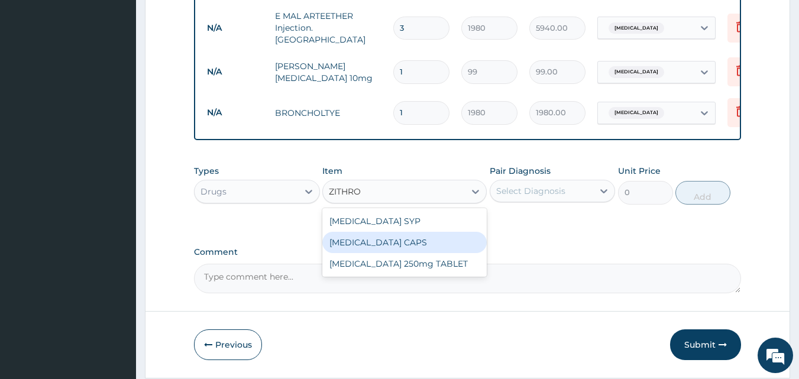
click at [389, 245] on div "ZITHROMAX CAPS" at bounding box center [404, 242] width 164 height 21
type input "990"
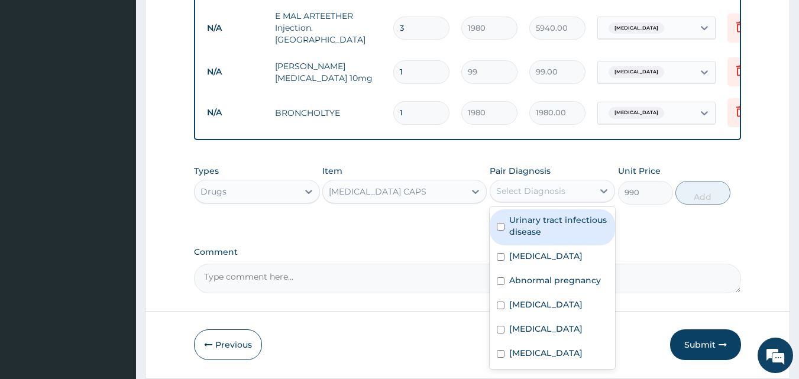
click at [505, 193] on div "Select Diagnosis" at bounding box center [530, 191] width 69 height 12
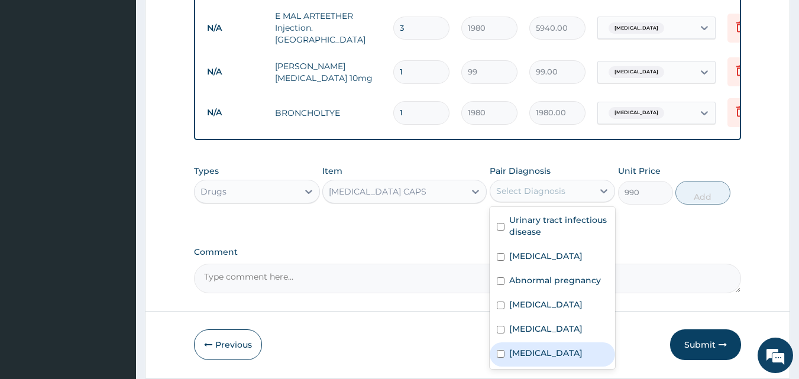
click at [531, 357] on label "Upper respiratory infection" at bounding box center [545, 353] width 73 height 12
checkbox input "true"
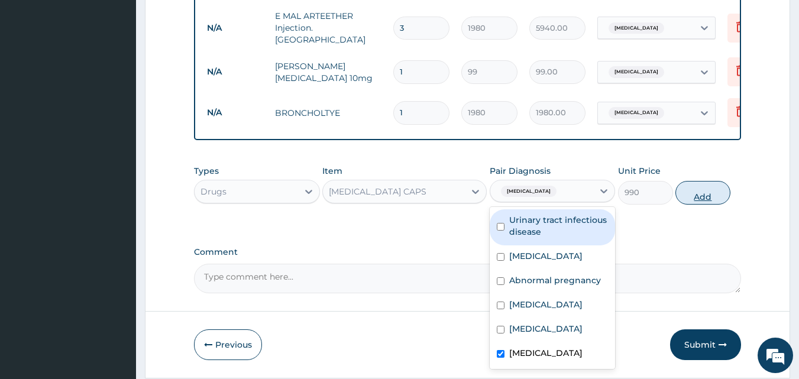
click at [696, 195] on button "Add" at bounding box center [702, 193] width 55 height 24
type input "0"
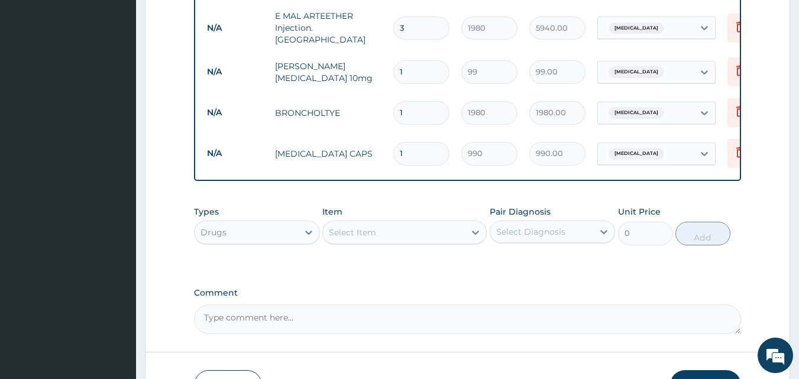
type input "10"
type input "9900.00"
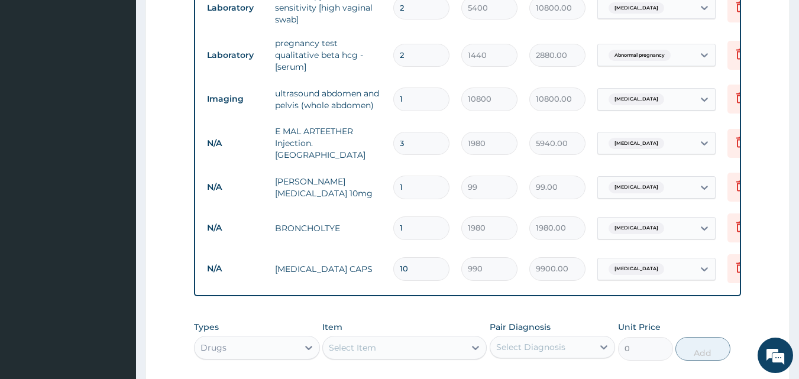
scroll to position [517, 0]
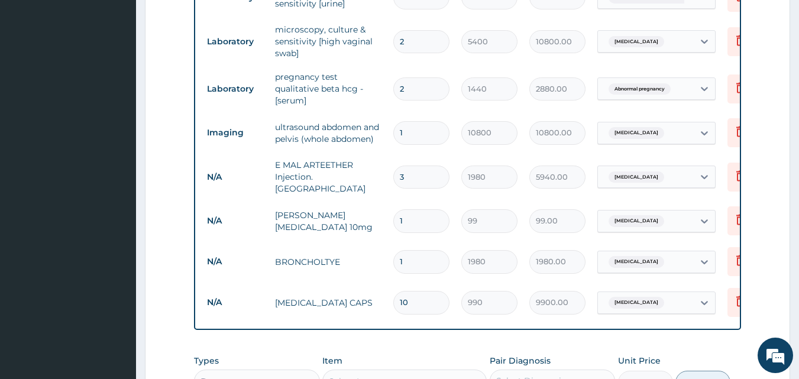
type input "10"
click at [796, 209] on section "Step 2 of 2 PA Code / Prescription Code Enter Code(Secondary Care Only) Encount…" at bounding box center [467, 56] width 663 height 1039
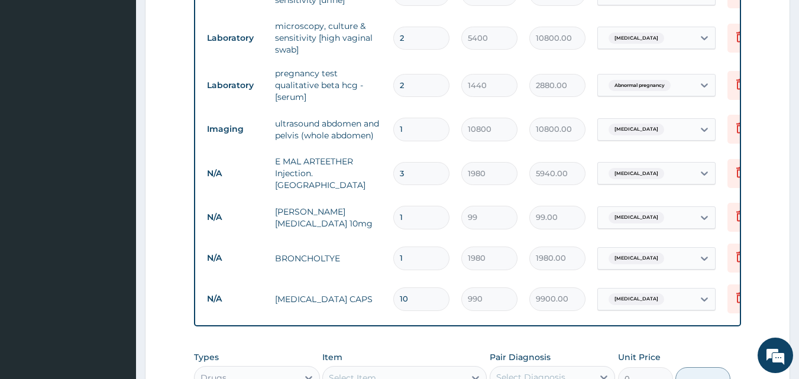
scroll to position [524, 0]
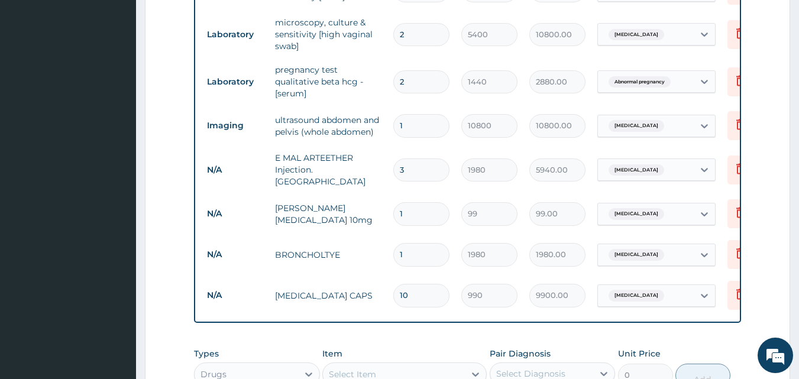
click at [417, 219] on td "1" at bounding box center [421, 213] width 68 height 35
click at [410, 215] on input "1" at bounding box center [421, 213] width 56 height 23
type input "10"
type input "990.00"
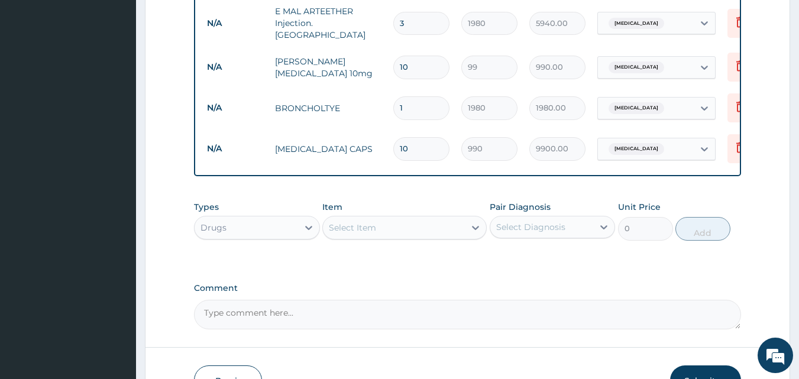
scroll to position [714, 0]
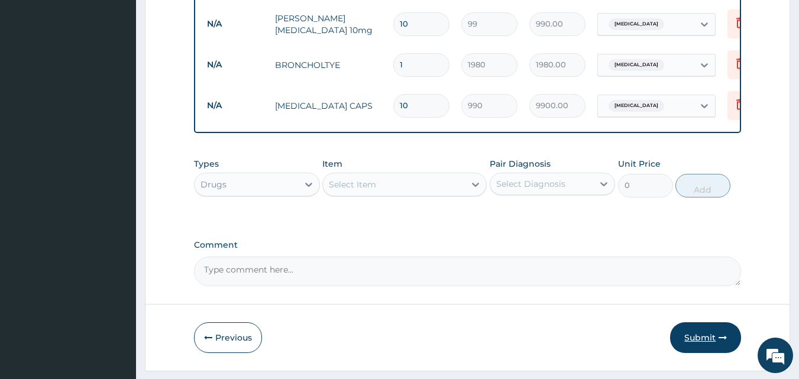
type input "10"
click at [705, 335] on button "Submit" at bounding box center [705, 337] width 71 height 31
